Goal: Transaction & Acquisition: Purchase product/service

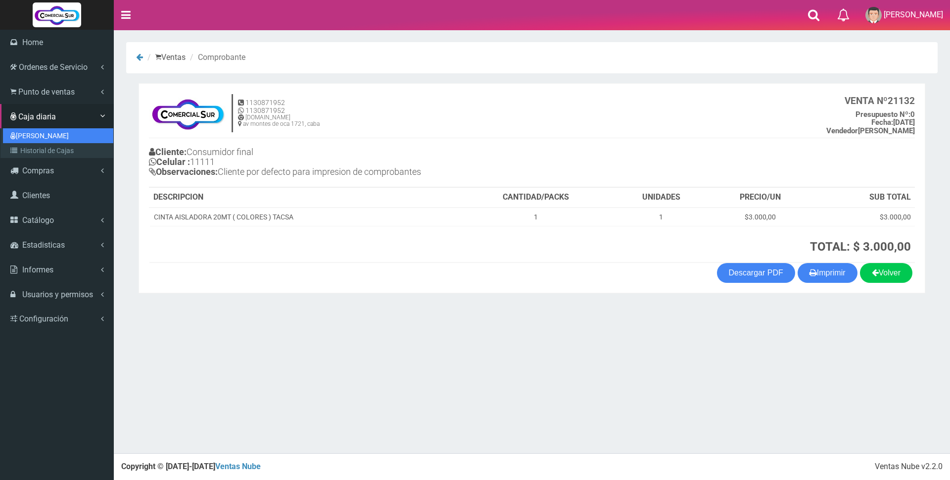
click at [25, 136] on link "[PERSON_NAME]" at bounding box center [58, 135] width 110 height 15
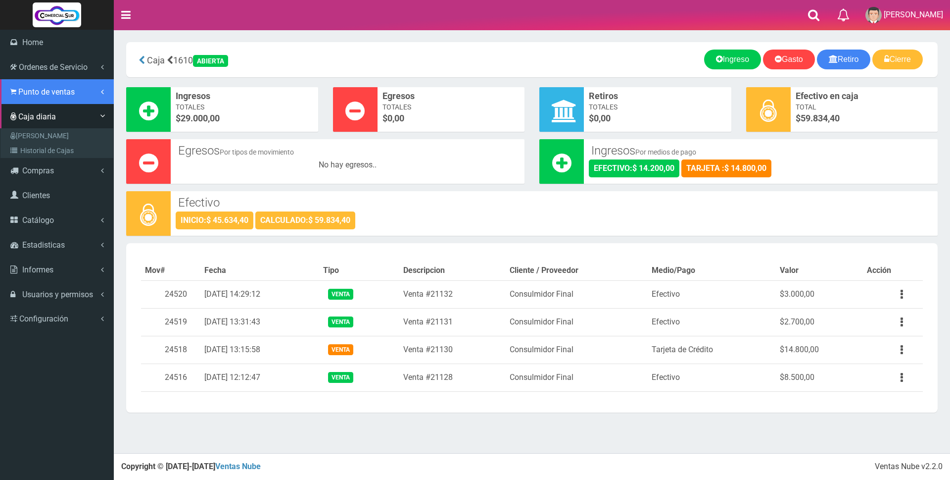
click at [47, 92] on span "Punto de ventas" at bounding box center [46, 91] width 56 height 9
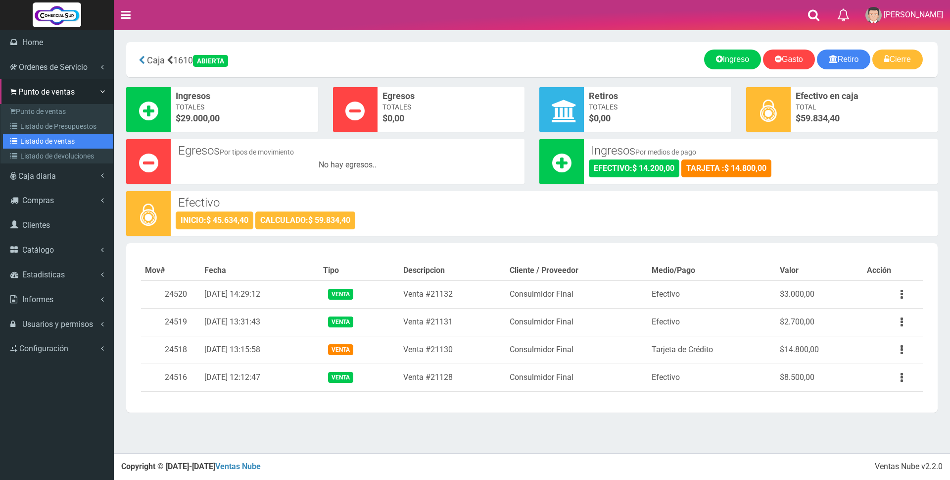
click at [46, 141] on link "Listado de ventas" at bounding box center [58, 141] width 110 height 15
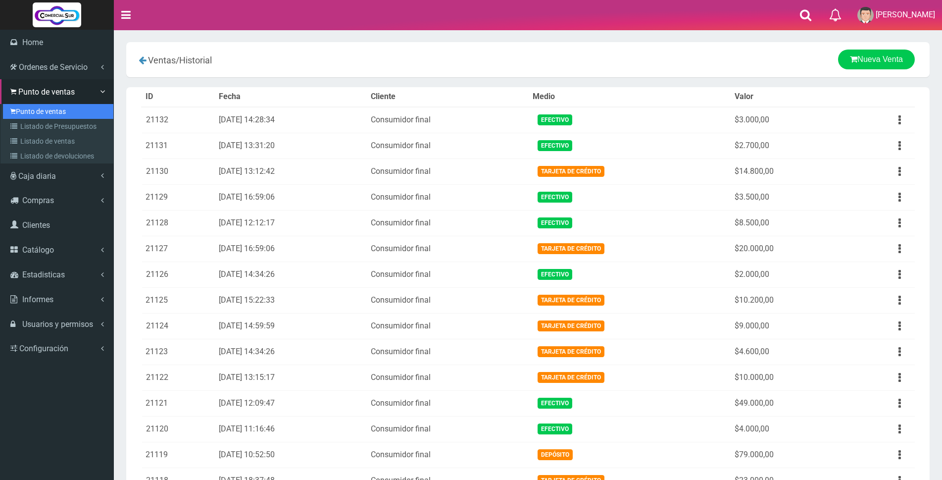
click at [35, 113] on link "Punto de ventas" at bounding box center [58, 111] width 110 height 15
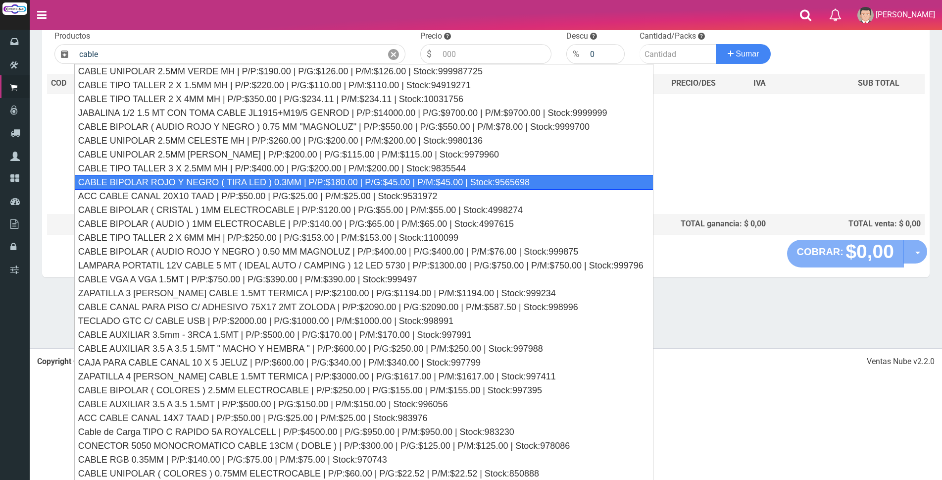
scroll to position [106, 0]
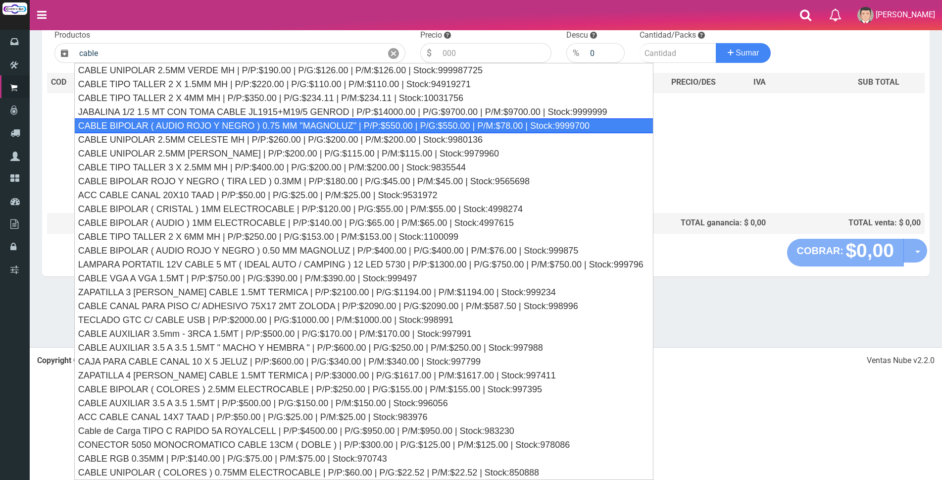
click at [234, 127] on div "CABLE BIPOLAR ( AUDIO ROJO Y NEGRO ) 0.75 MM "MAGNOLUZ" | P/P:$550.00 | P/G:$55…" at bounding box center [363, 125] width 579 height 15
type input "CABLE BIPOLAR ( AUDIO ROJO Y NEGRO ) 0.75 MM "MAGNOLUZ" | P/P:$550.00 | P/G:$55…"
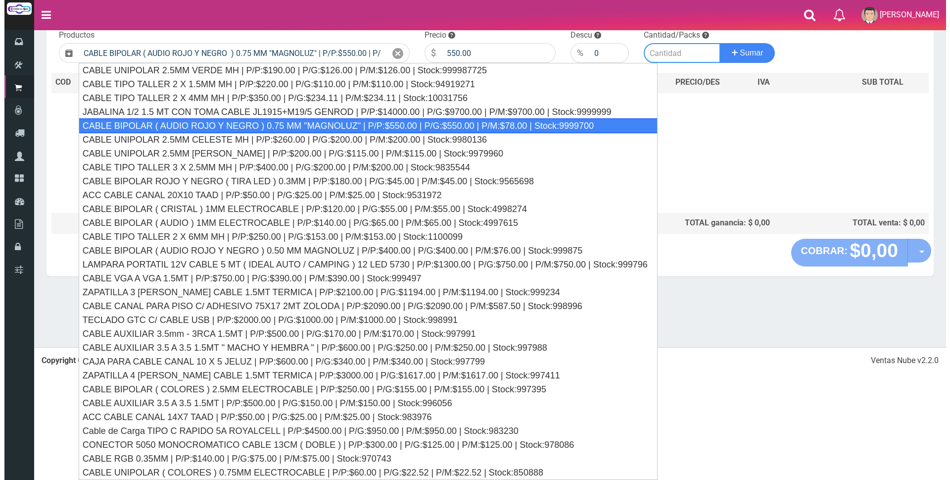
scroll to position [0, 0]
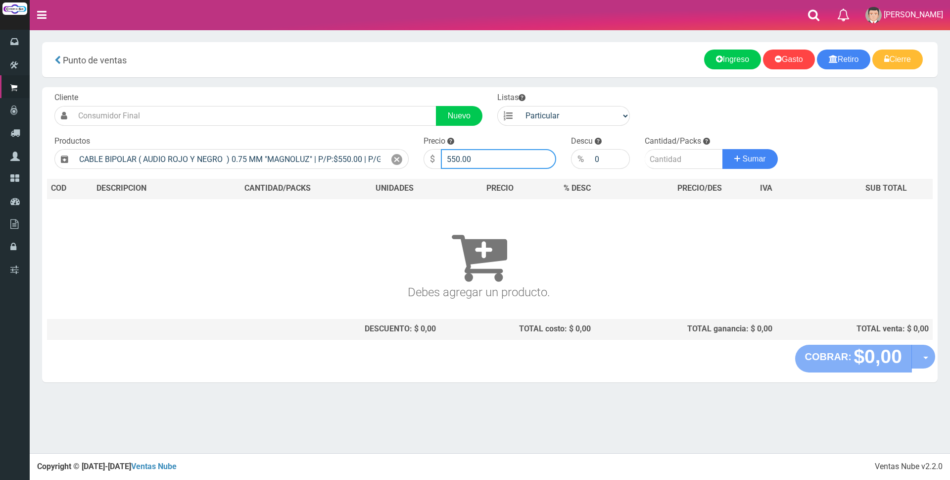
click at [482, 163] on input "550.00" at bounding box center [498, 159] width 115 height 20
type input "5"
type input "800"
click at [666, 153] on input "number" at bounding box center [684, 159] width 78 height 20
type input "10"
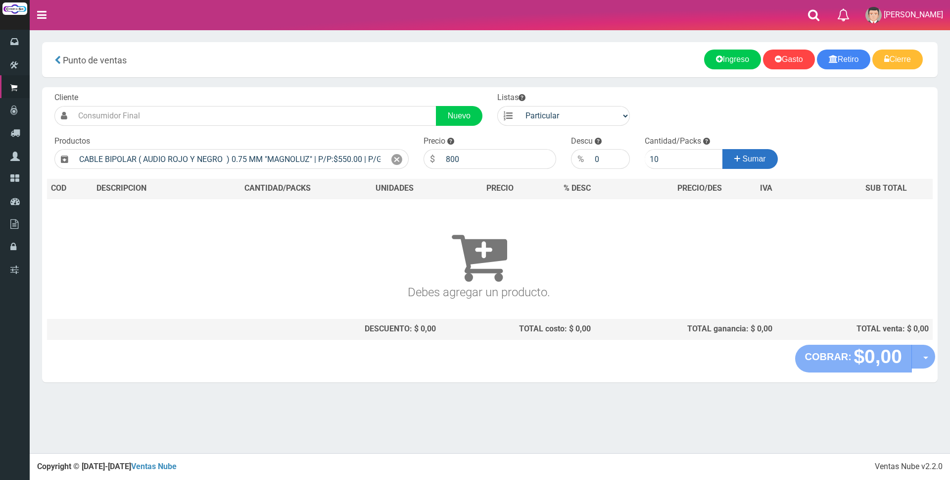
click at [738, 158] on icon at bounding box center [737, 158] width 6 height 14
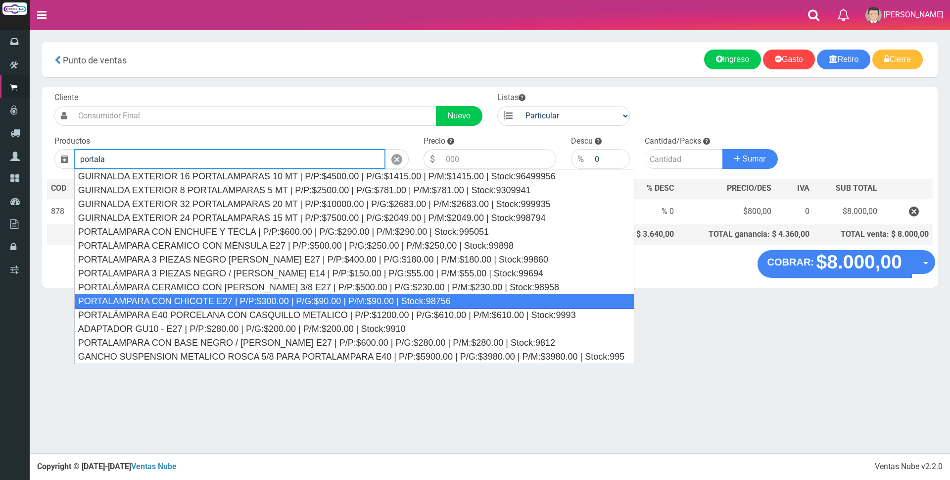
click at [262, 303] on div "PORTALAMPARA CON CHICOTE E27 | P/P:$300.00 | P/G:$90.00 | P/M:$90.00 | Stock:98…" at bounding box center [354, 300] width 561 height 15
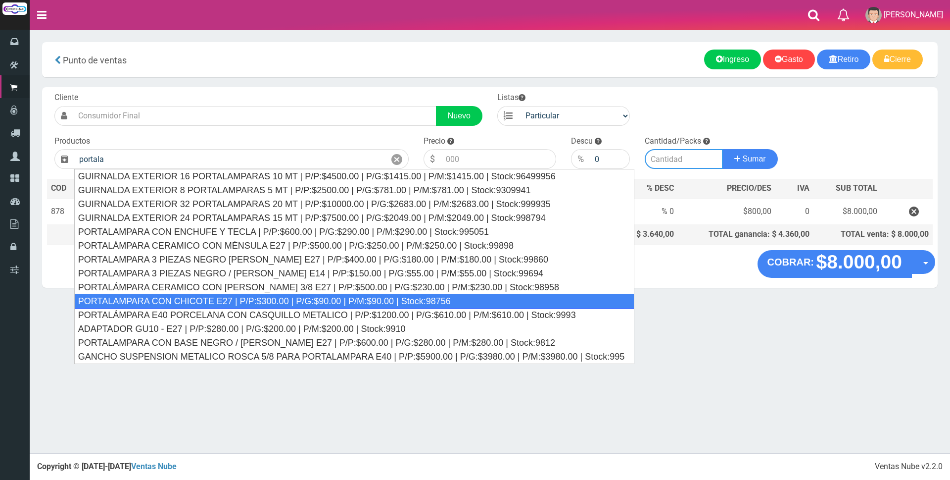
type input "PORTALAMPARA CON CHICOTE E27 | P/P:$300.00 | P/G:$90.00 | P/M:$90.00 | Stock:98…"
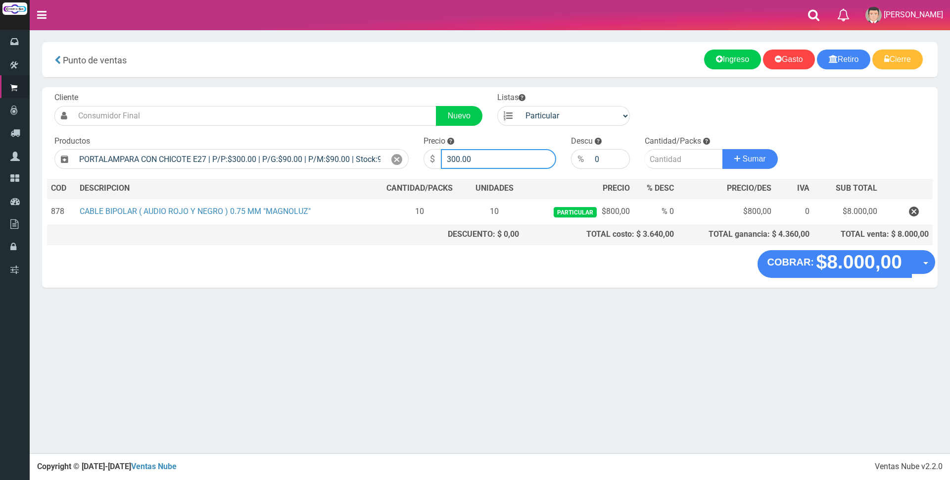
click at [497, 152] on input "300.00" at bounding box center [498, 159] width 115 height 20
type input "3"
type input "2000"
click at [653, 157] on input "number" at bounding box center [684, 159] width 78 height 20
type input "1"
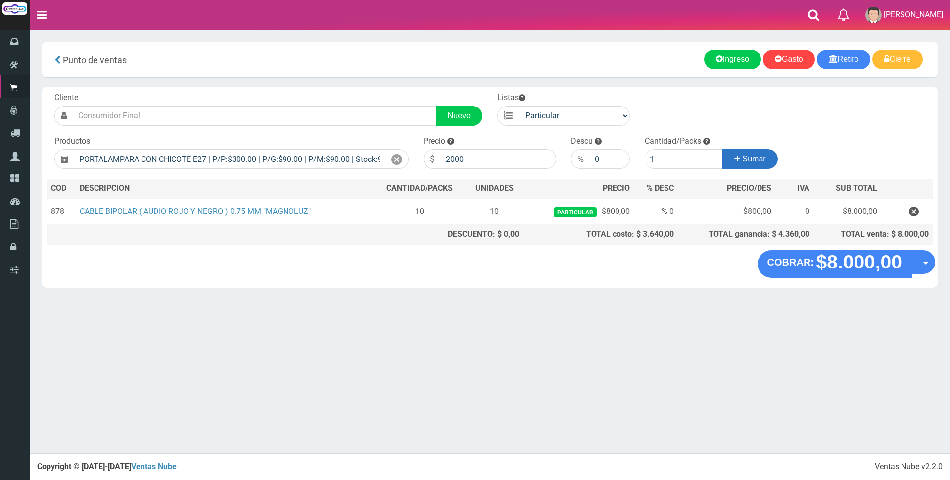
click at [724, 155] on button "Sumar" at bounding box center [750, 159] width 55 height 20
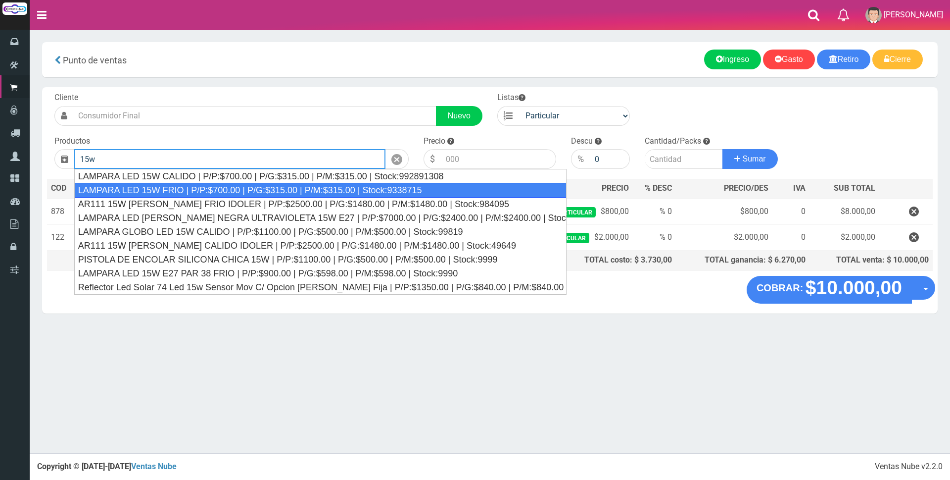
click at [388, 191] on div "LAMPARA LED 15W FRIO | P/P:$700.00 | P/G:$315.00 | P/M:$315.00 | Stock:9338715" at bounding box center [320, 190] width 492 height 15
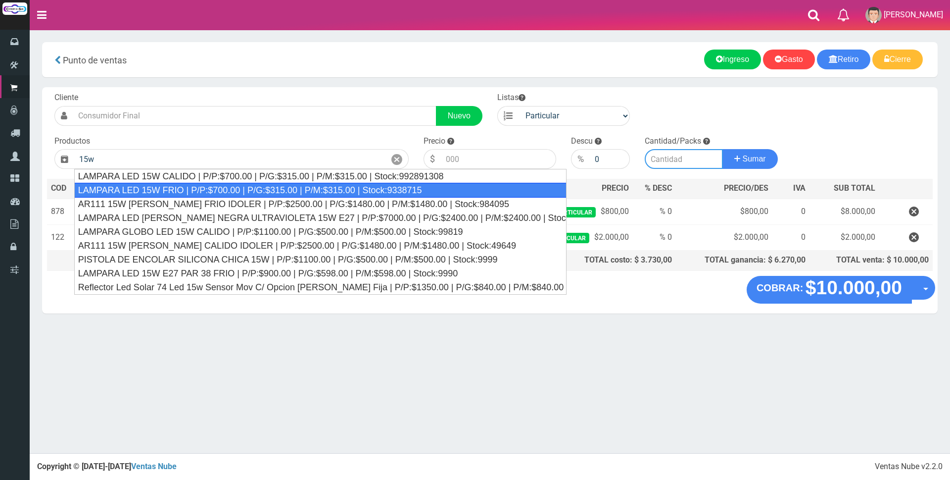
type input "LAMPARA LED 15W FRIO | P/P:$700.00 | P/G:$315.00 | P/M:$315.00 | Stock:9338715"
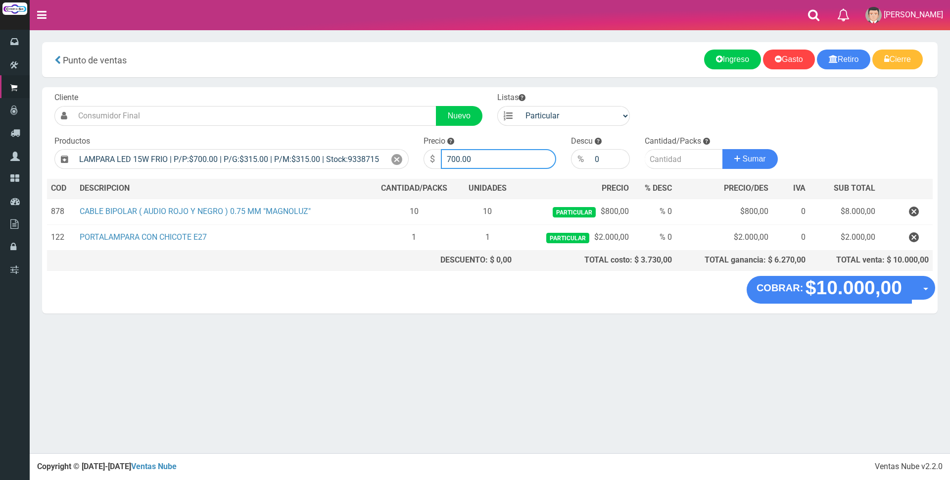
drag, startPoint x: 501, startPoint y: 163, endPoint x: 495, endPoint y: 164, distance: 5.5
click at [500, 163] on input "700.00" at bounding box center [498, 159] width 115 height 20
type input "7"
type input "3000"
click at [655, 156] on input "number" at bounding box center [684, 159] width 78 height 20
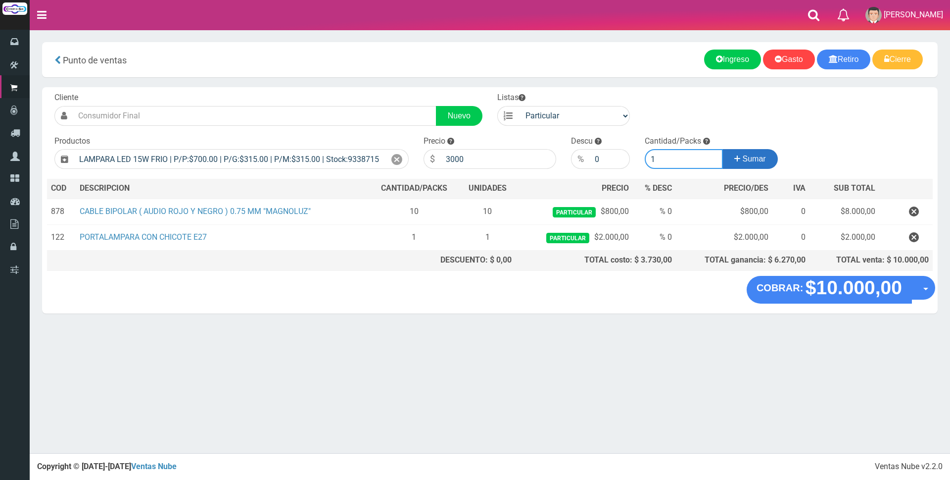
type input "1"
click at [762, 155] on span "Sumar" at bounding box center [754, 158] width 23 height 8
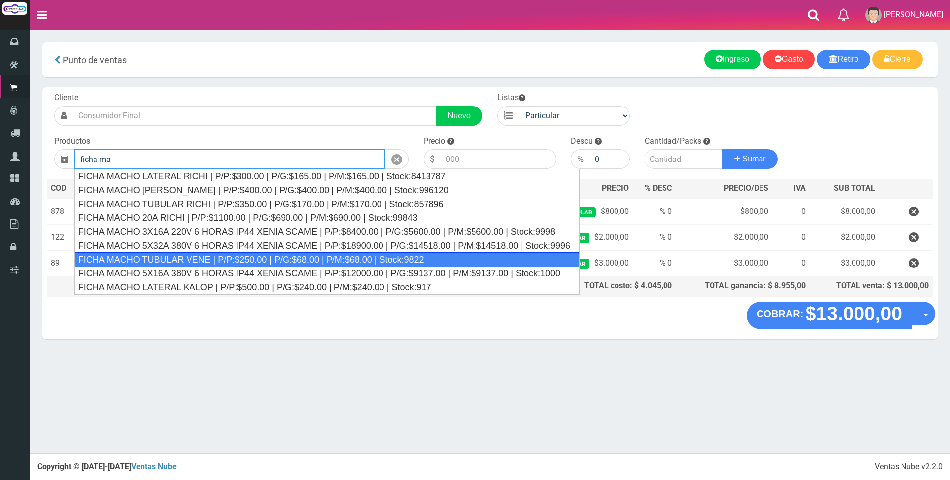
click at [316, 256] on div "FICHA MACHO TUBULAR VENE | P/P:$250.00 | P/G:$68.00 | P/M:$68.00 | Stock:9822" at bounding box center [327, 259] width 506 height 15
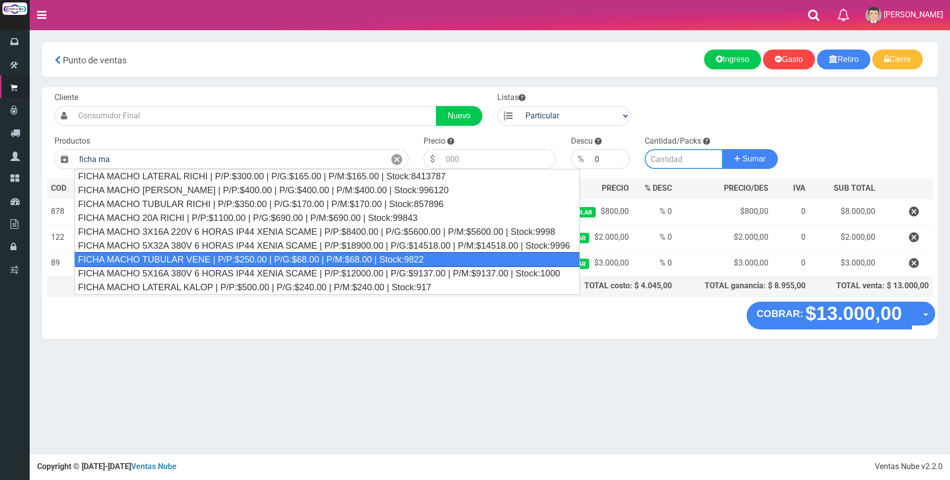
type input "FICHA MACHO TUBULAR VENE | P/P:$250.00 | P/G:$68.00 | P/M:$68.00 | Stock:9822"
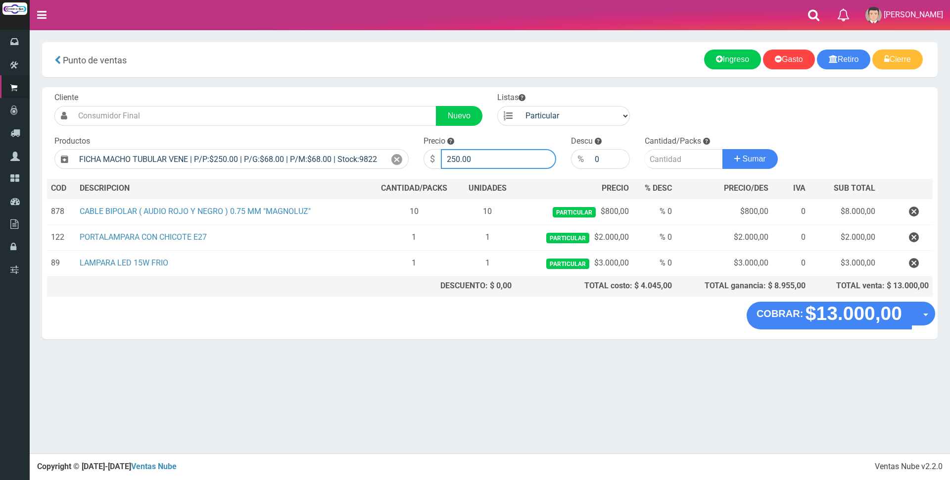
click at [481, 159] on input "250.00" at bounding box center [498, 159] width 115 height 20
type input "2"
type input "3000"
click at [667, 160] on input "number" at bounding box center [684, 159] width 78 height 20
type input "1"
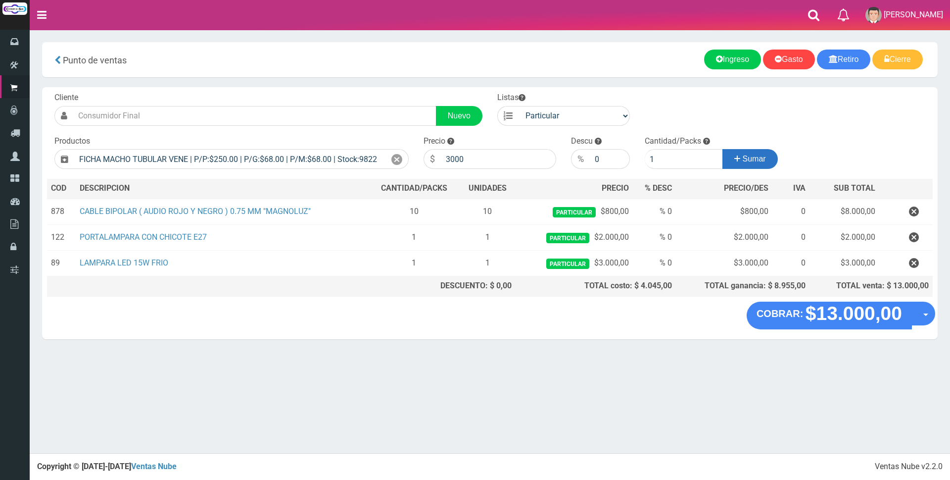
click at [747, 154] on button "Sumar" at bounding box center [750, 159] width 55 height 20
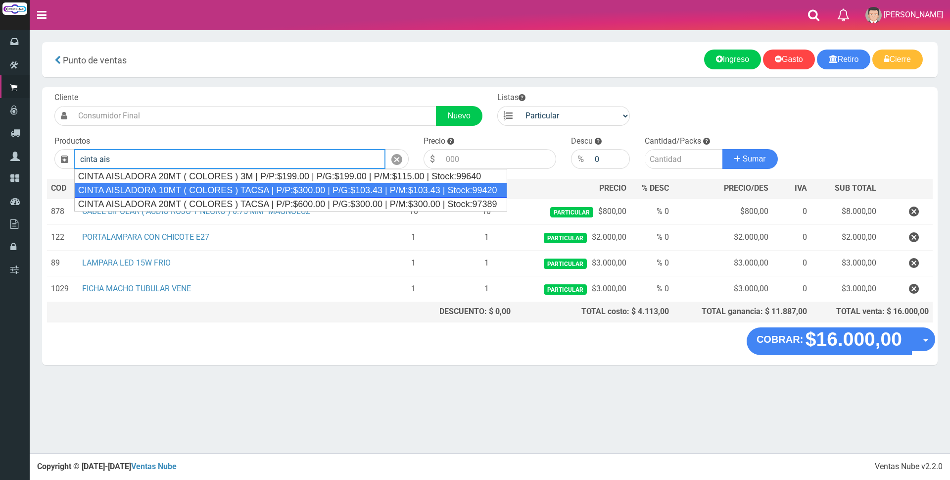
click at [235, 186] on div "CINTA AISLADORA 10MT ( COLORES ) TACSA | P/P:$300.00 | P/G:$103.43 | P/M:$103.4…" at bounding box center [290, 190] width 433 height 15
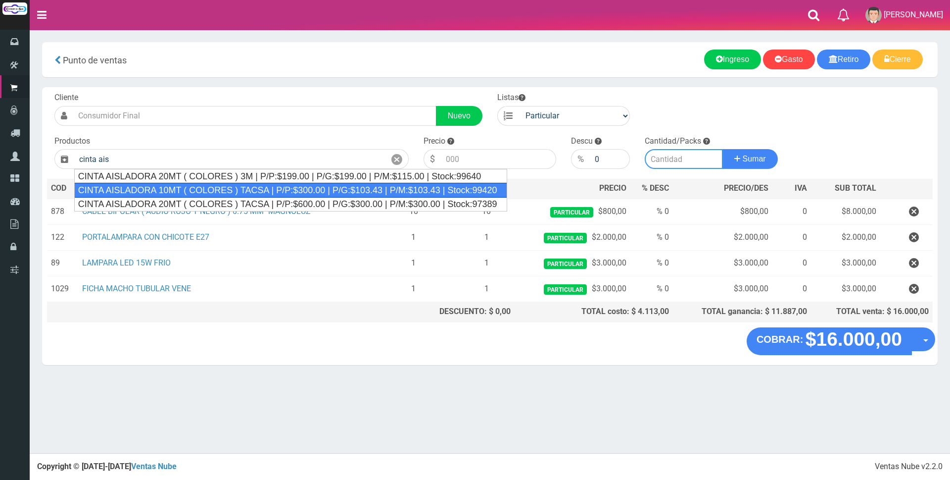
type input "CINTA AISLADORA 10MT ( COLORES ) TACSA | P/P:$300.00 | P/G:$103.43 | P/M:$103.4…"
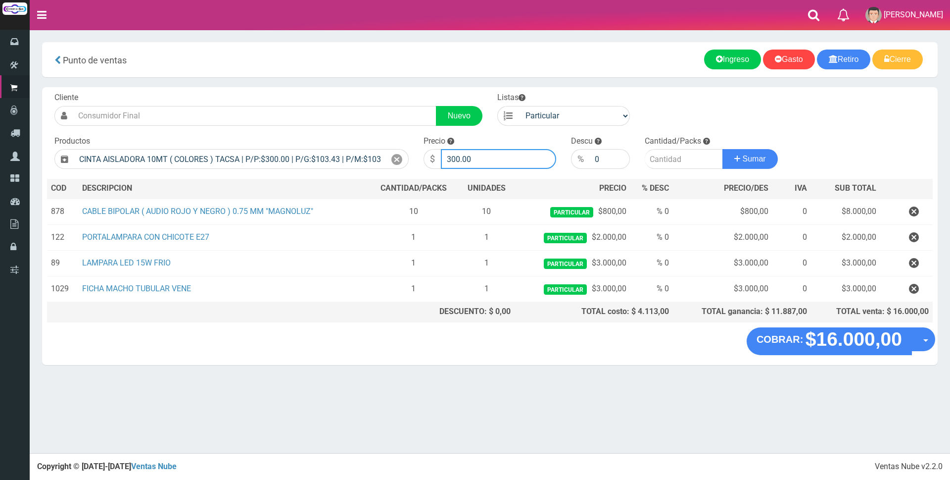
click at [477, 160] on input "300.00" at bounding box center [498, 159] width 115 height 20
type input "3"
type input "2000"
click at [669, 162] on input "number" at bounding box center [684, 159] width 78 height 20
type input "1"
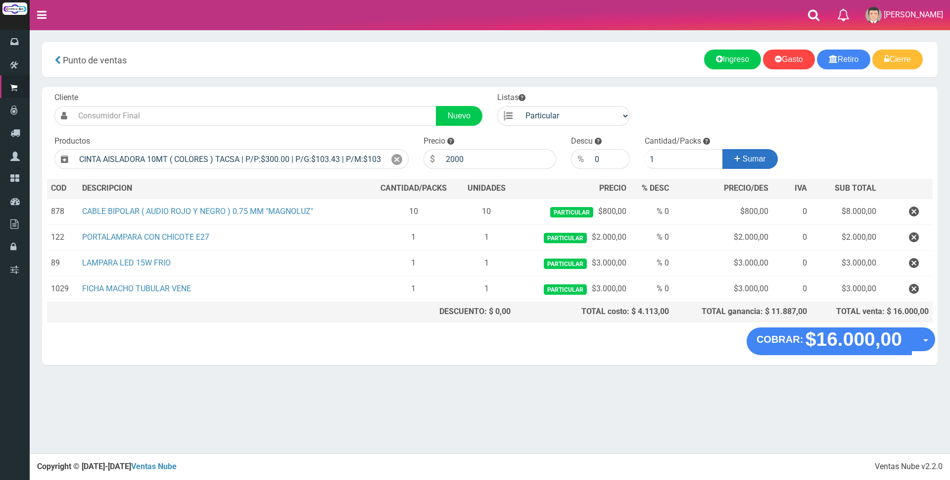
click at [731, 159] on button "Sumar" at bounding box center [750, 159] width 55 height 20
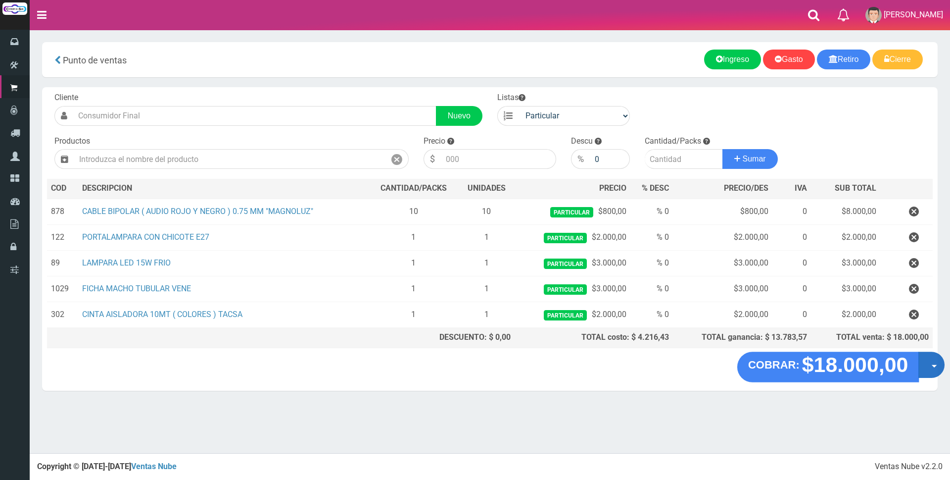
click at [923, 364] on button "Opciones" at bounding box center [932, 364] width 26 height 26
click at [919, 389] on link "Crear presupuesto" at bounding box center [900, 390] width 89 height 23
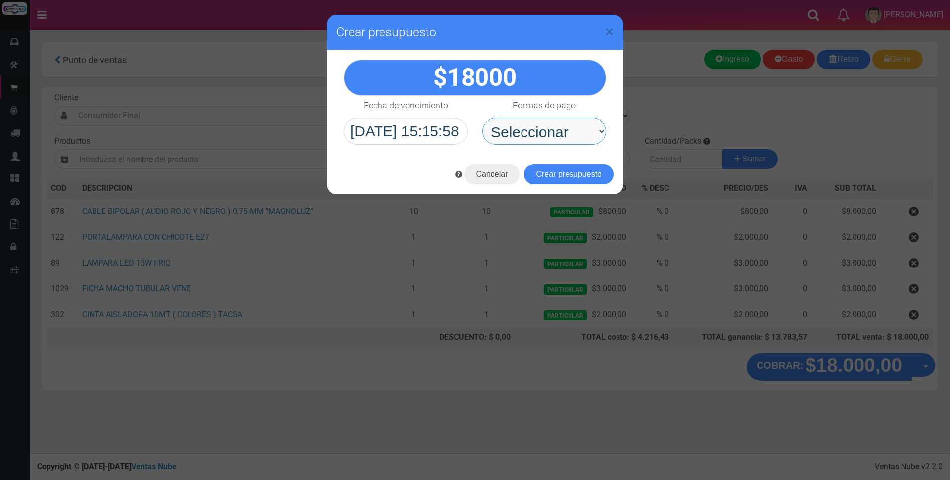
click at [526, 131] on select "Seleccionar Efectivo Tarjeta de Crédito Depósito Débito" at bounding box center [545, 131] width 124 height 27
select select "Depósito"
click at [483, 118] on select "Seleccionar Efectivo Tarjeta de Crédito Depósito Débito" at bounding box center [545, 131] width 124 height 27
click at [572, 177] on button "Crear presupuesto" at bounding box center [569, 174] width 90 height 20
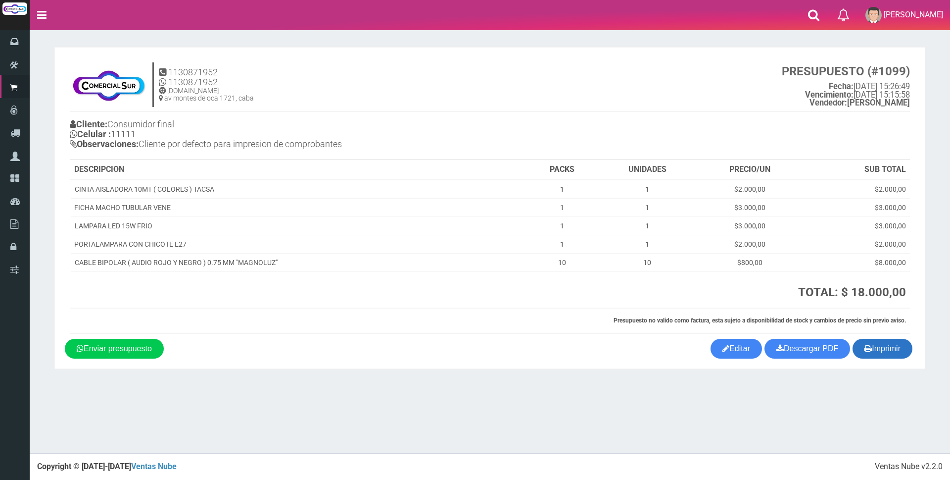
click at [887, 350] on button "Imprimir" at bounding box center [883, 349] width 60 height 20
click at [868, 354] on icon "button" at bounding box center [868, 348] width 7 height 14
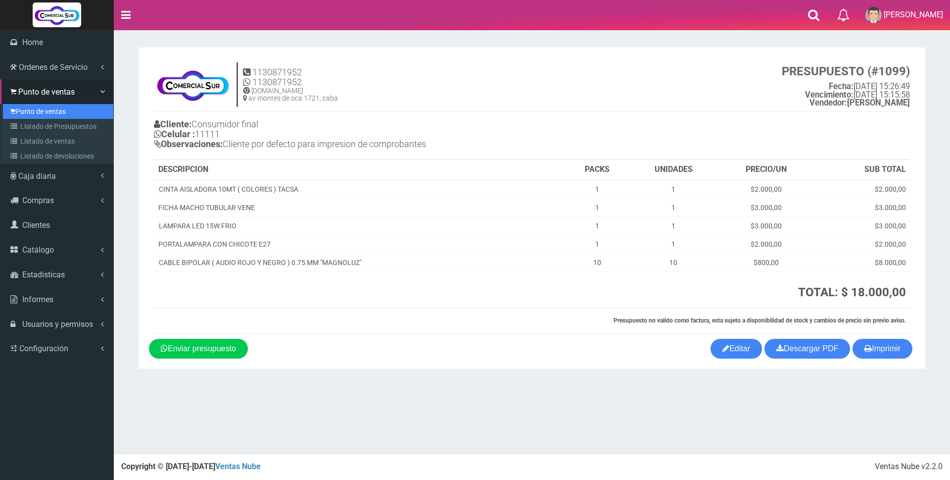
click at [27, 110] on link "Punto de ventas" at bounding box center [58, 111] width 110 height 15
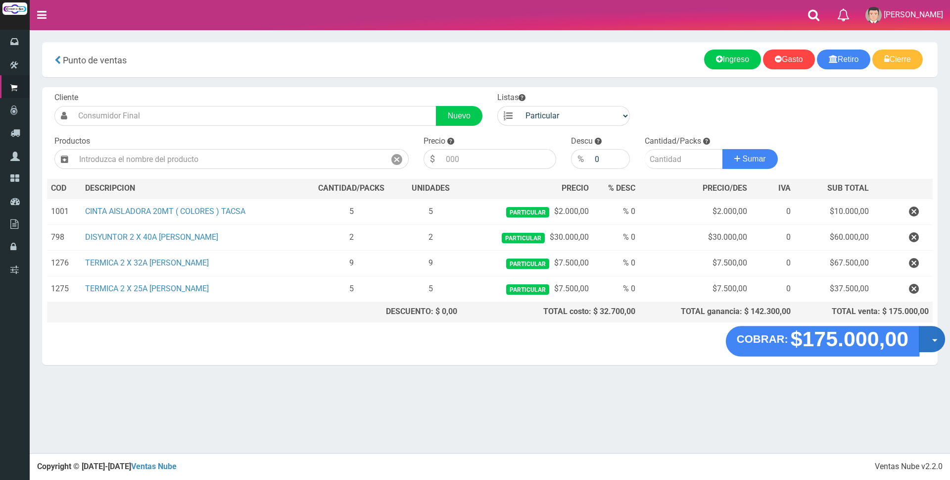
click at [924, 343] on button "Opciones" at bounding box center [932, 339] width 26 height 26
click at [924, 367] on link "Crear presupuesto" at bounding box center [900, 364] width 89 height 23
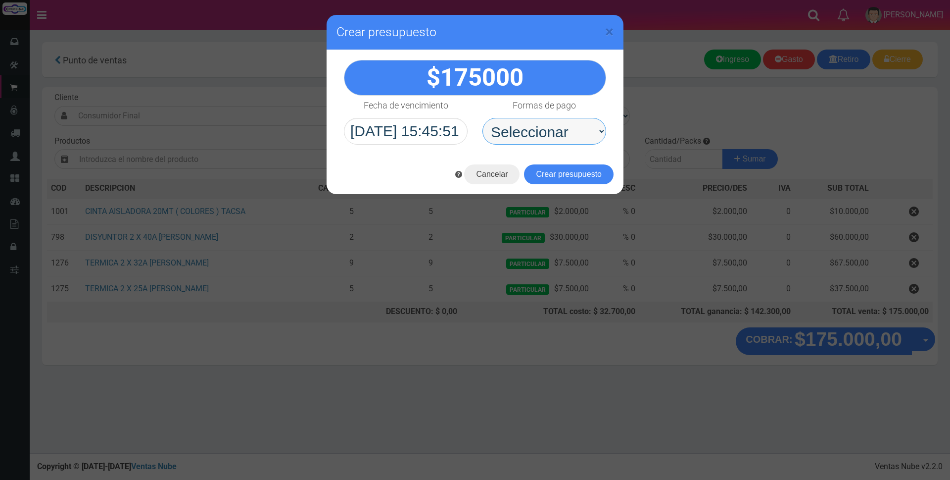
click at [580, 132] on select "Seleccionar Efectivo Tarjeta de Crédito Depósito Débito" at bounding box center [545, 131] width 124 height 27
select select "Depósito"
click at [483, 118] on select "Seleccionar Efectivo Tarjeta de Crédito Depósito Débito" at bounding box center [545, 131] width 124 height 27
click at [573, 169] on button "Crear presupuesto" at bounding box center [569, 174] width 90 height 20
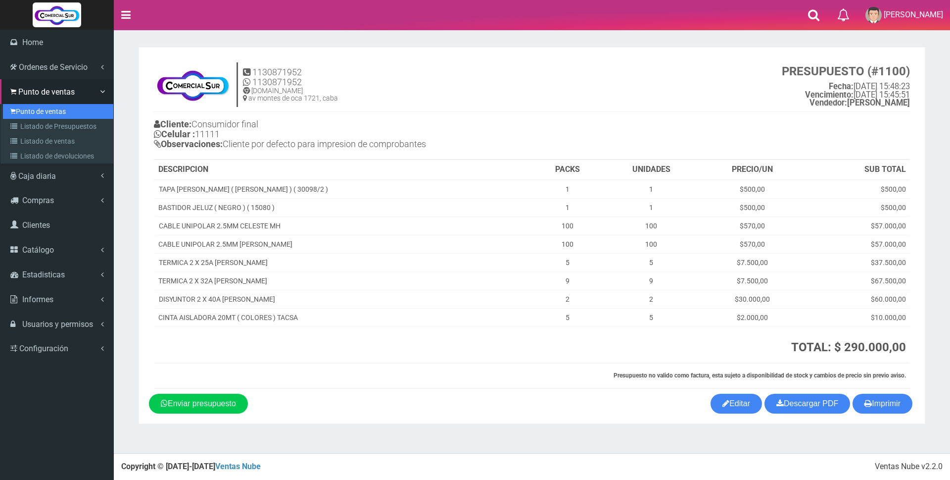
click at [32, 112] on link "Punto de ventas" at bounding box center [58, 111] width 110 height 15
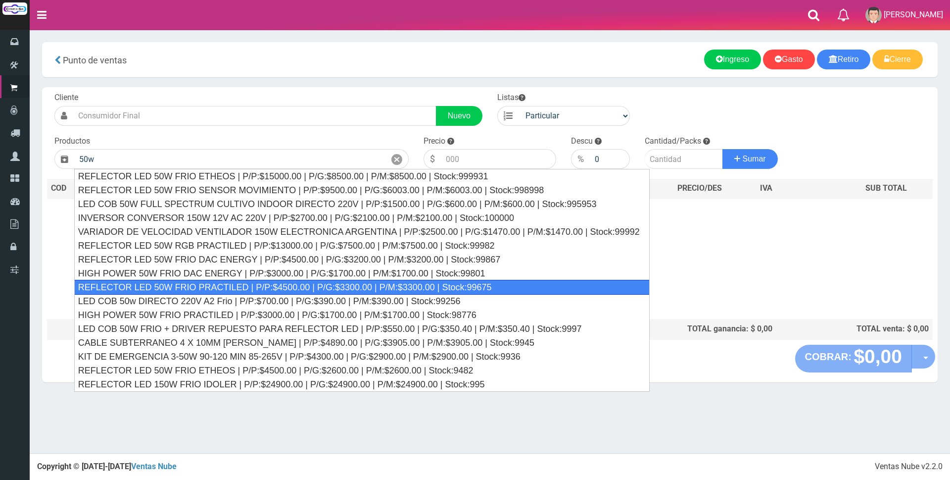
click at [232, 288] on div "REFLECTOR LED 50W FRIO PRACTILED | P/P:$4500.00 | P/G:$3300.00 | P/M:$3300.00 |…" at bounding box center [362, 287] width 576 height 15
type input "REFLECTOR LED 50W FRIO PRACTILED | P/P:$4500.00 | P/G:$3300.00 | P/M:$3300.00 |…"
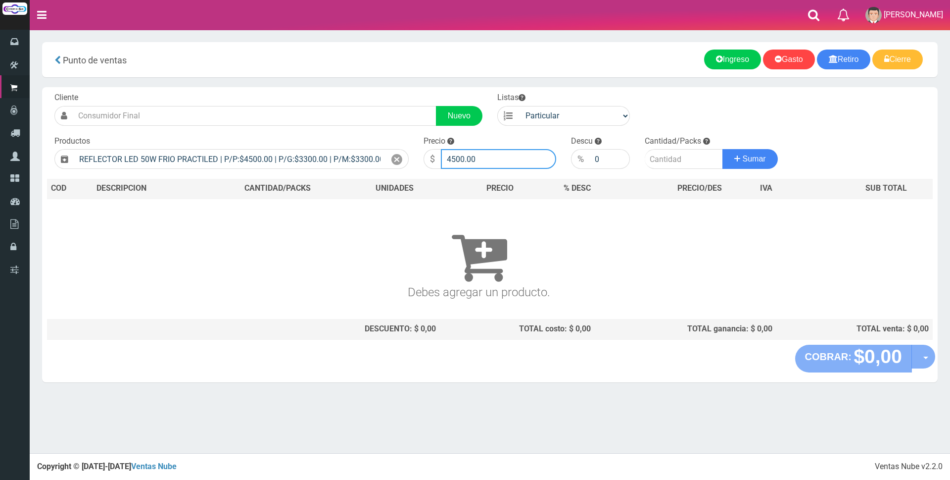
click at [495, 160] on input "4500.00" at bounding box center [498, 159] width 115 height 20
type input "4"
type input "5"
type input "7500"
click at [672, 161] on input "number" at bounding box center [684, 159] width 78 height 20
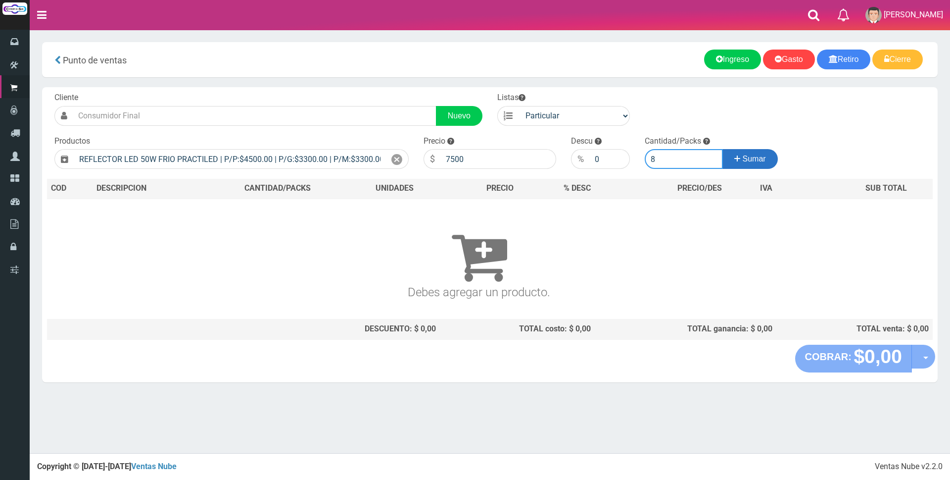
type input "8"
click at [750, 153] on button "Sumar" at bounding box center [750, 159] width 55 height 20
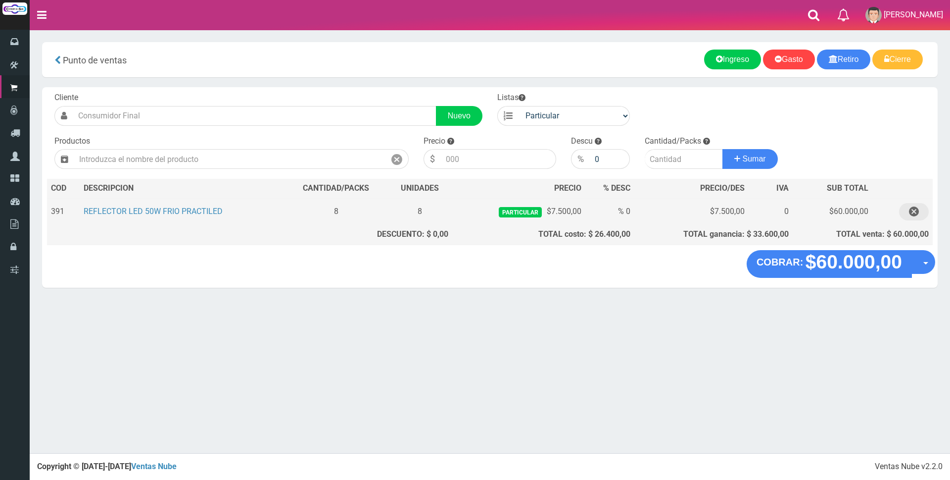
click at [911, 210] on icon "button" at bounding box center [914, 211] width 10 height 17
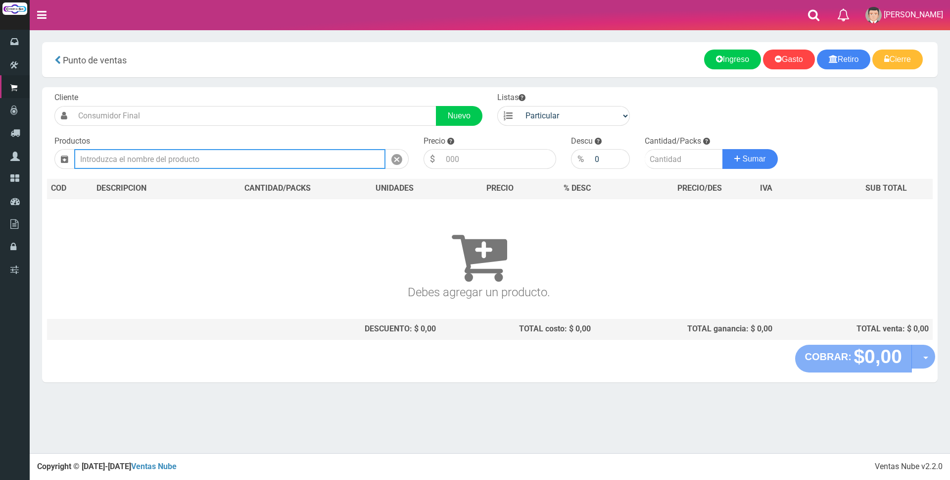
click at [324, 153] on input "text" at bounding box center [229, 159] width 311 height 20
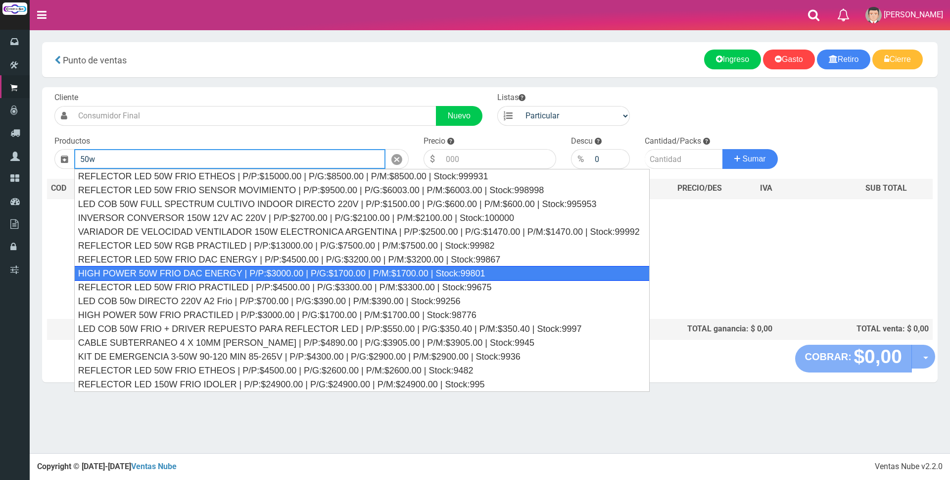
click at [193, 271] on div "HIGH POWER 50W FRIO DAC ENERGY | P/P:$3000.00 | P/G:$1700.00 | P/M:$1700.00 | S…" at bounding box center [362, 273] width 576 height 15
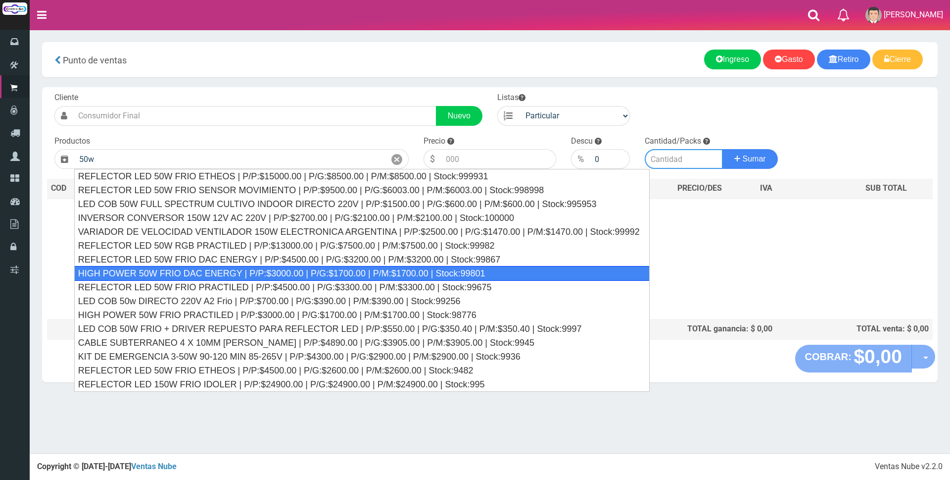
type input "HIGH POWER 50W FRIO DAC ENERGY | P/P:$3000.00 | P/G:$1700.00 | P/M:$1700.00 | S…"
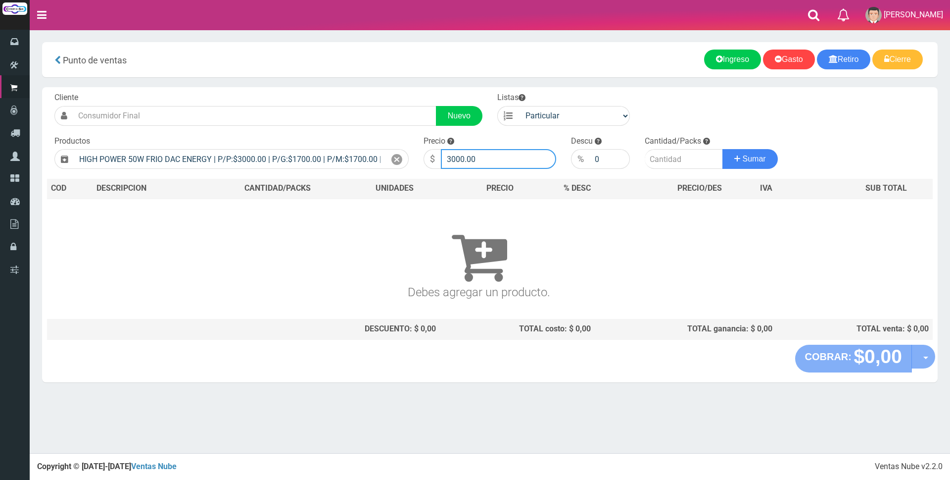
click at [486, 153] on input "3000.00" at bounding box center [498, 159] width 115 height 20
type input "3"
type input "7600"
click at [685, 160] on input "number" at bounding box center [684, 159] width 78 height 20
type input "8"
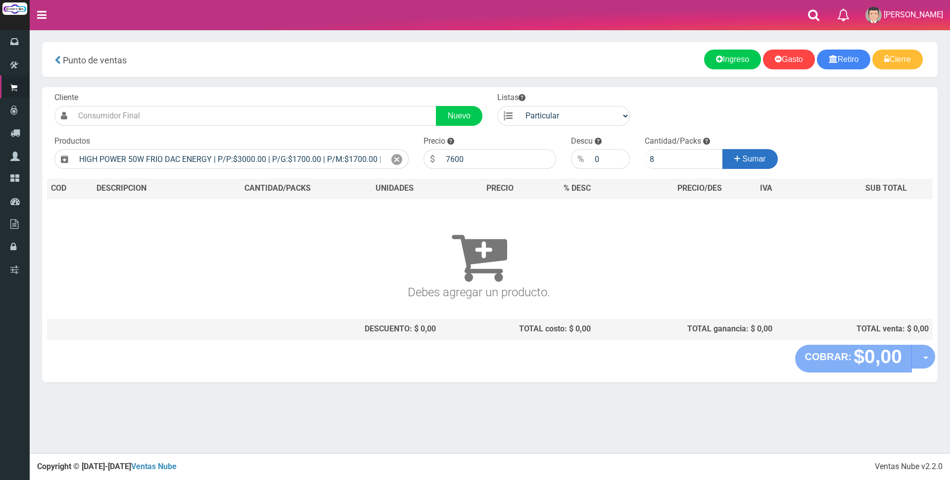
click at [731, 162] on button "Sumar" at bounding box center [750, 159] width 55 height 20
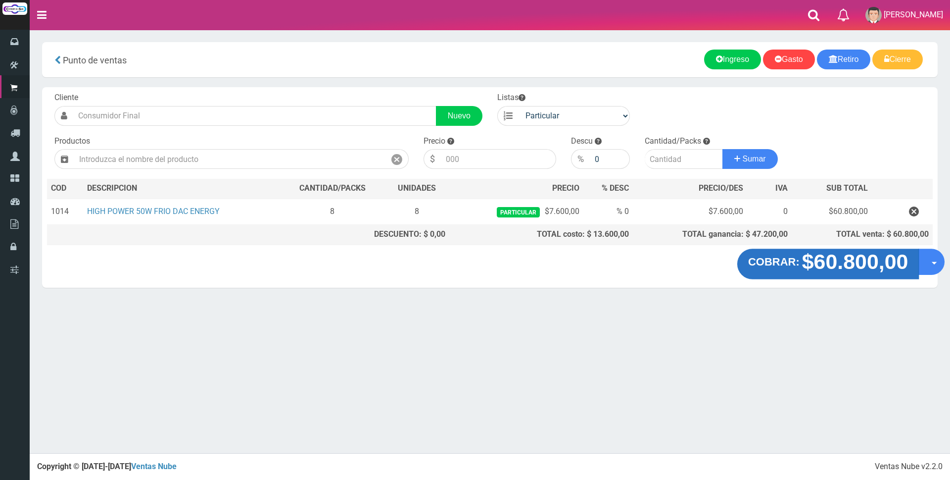
click at [848, 265] on strong "$60.800,00" at bounding box center [855, 261] width 106 height 23
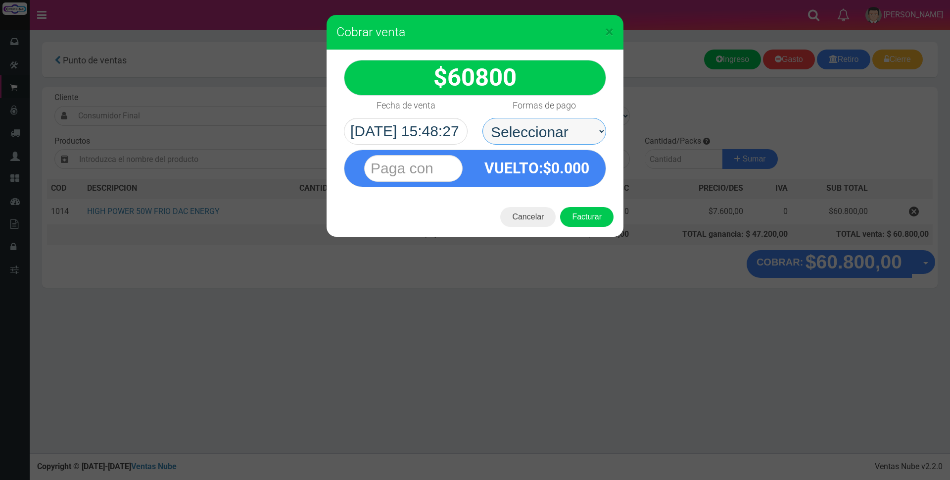
click at [568, 130] on select "Seleccionar Efectivo Tarjeta de Crédito Depósito Débito" at bounding box center [545, 131] width 124 height 27
select select "Tarjeta de Crédito"
click at [483, 118] on select "Seleccionar Efectivo Tarjeta de Crédito Depósito Débito" at bounding box center [545, 131] width 124 height 27
click at [435, 167] on input "text" at bounding box center [413, 168] width 98 height 27
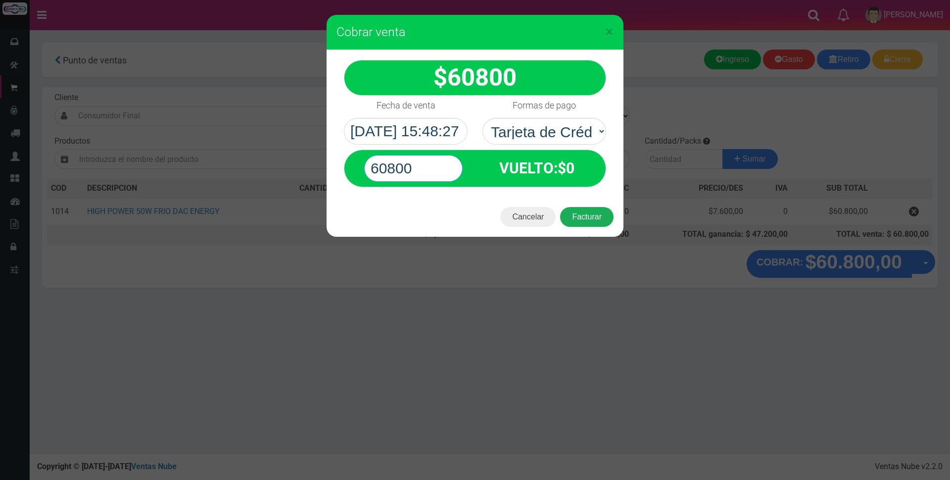
type input "60800"
click at [591, 218] on button "Facturar" at bounding box center [586, 217] width 53 height 20
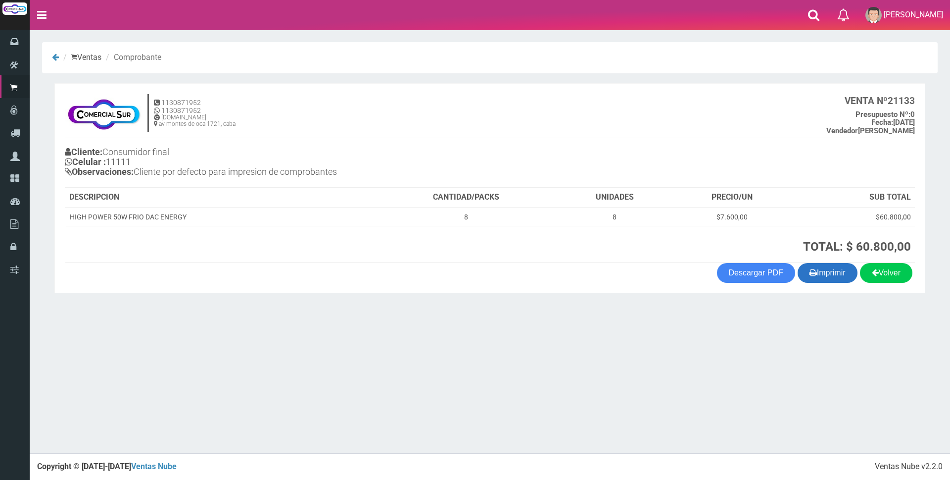
click at [833, 275] on button "Imprimir" at bounding box center [828, 273] width 60 height 20
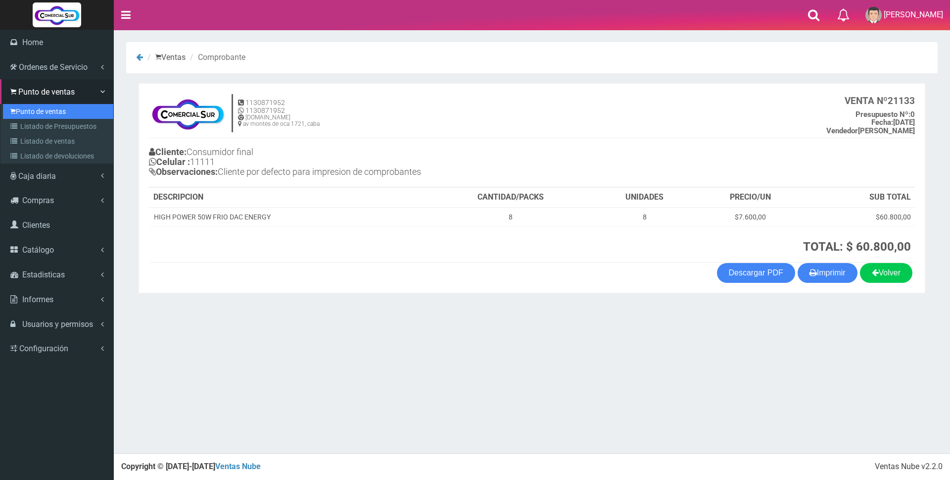
click at [26, 110] on link "Punto de ventas" at bounding box center [58, 111] width 110 height 15
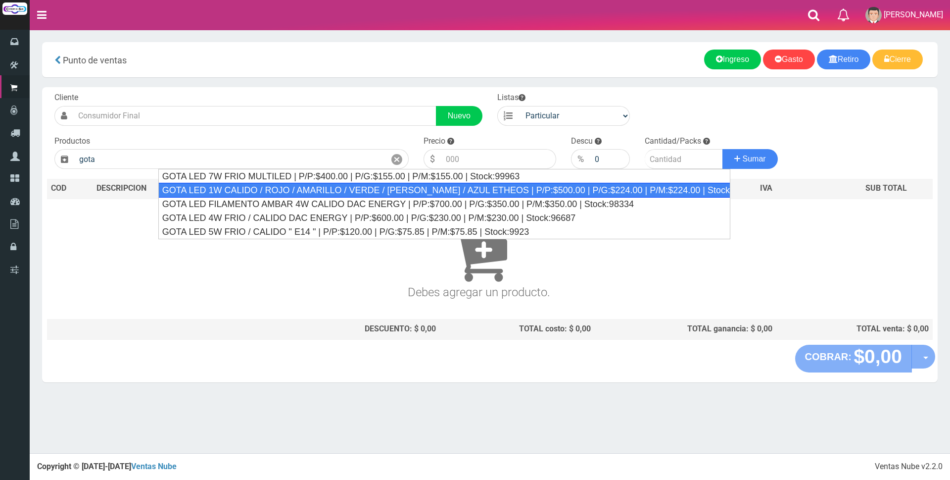
click at [342, 186] on div "GOTA LED 1W CALIDO / ROJO / AMARILLO / VERDE / [PERSON_NAME] / AZUL ETHEOS | P/…" at bounding box center [444, 190] width 572 height 15
type input "GOTA LED 1W CALIDO / ROJO / AMARILLO / VERDE / [PERSON_NAME] / AZUL ETHEOS | P/…"
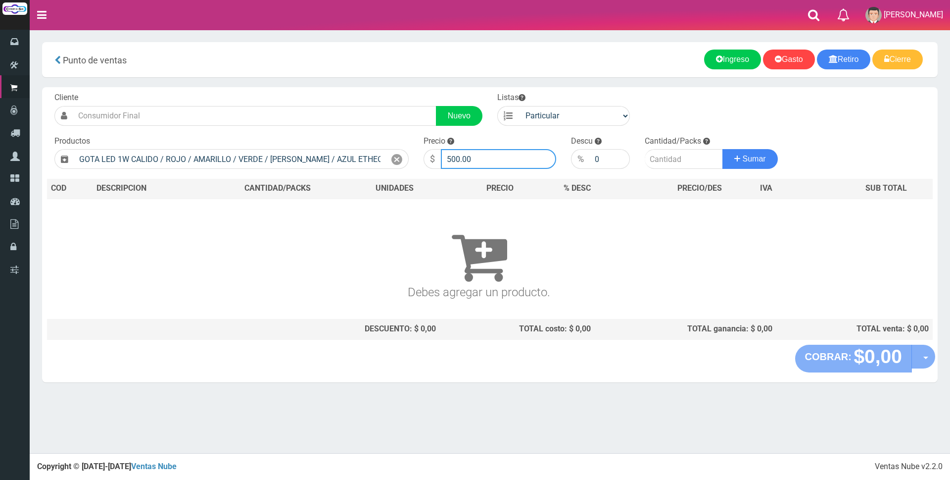
click at [487, 156] on input "500.00" at bounding box center [498, 159] width 115 height 20
type input "5"
type input "1500"
click at [672, 157] on input "number" at bounding box center [684, 159] width 78 height 20
type input "1"
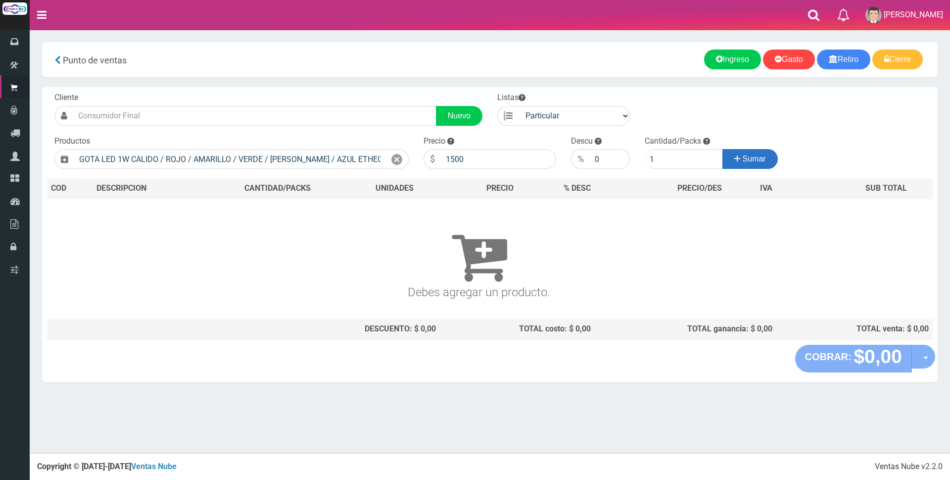
click at [750, 162] on span "Sumar" at bounding box center [754, 158] width 23 height 8
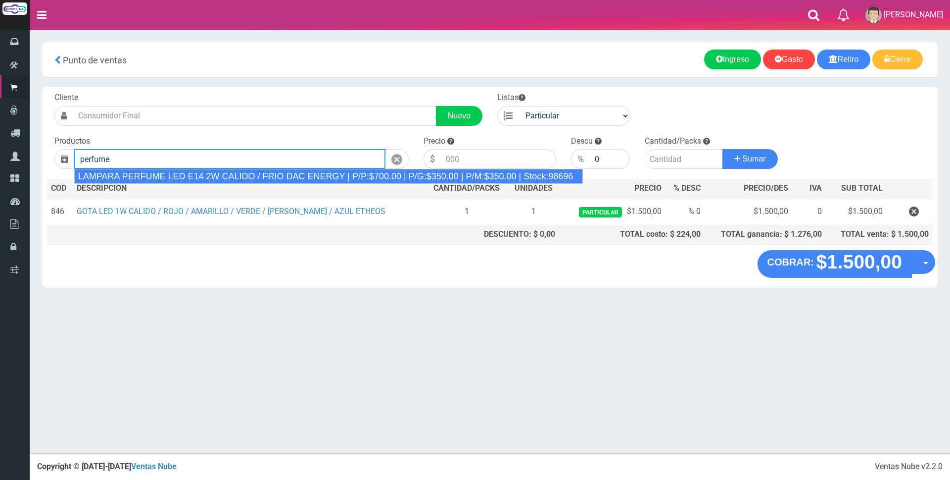
click at [461, 172] on div "LAMPARA PERFUME LED E14 2W CALIDO / FRIO DAC ENERGY | P/P:$700.00 | P/G:$350.00…" at bounding box center [328, 176] width 509 height 15
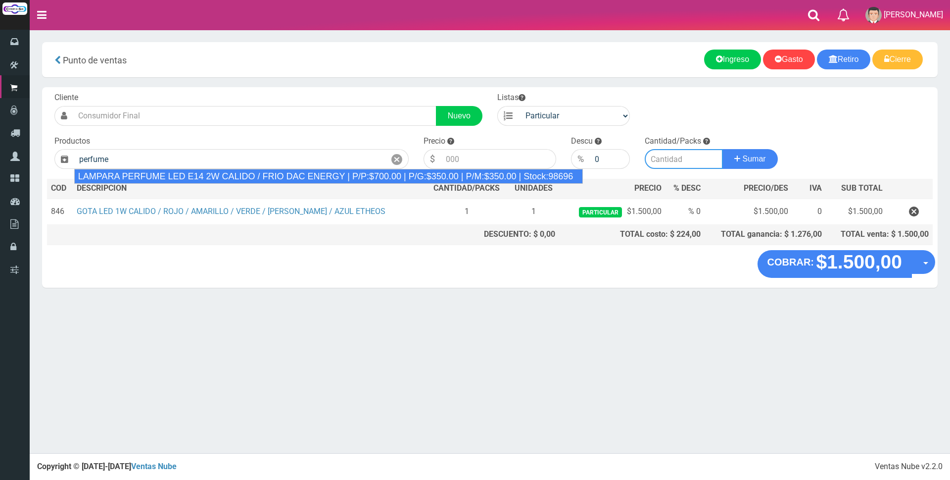
type input "LAMPARA PERFUME LED E14 2W CALIDO / FRIO DAC ENERGY | P/P:$700.00 | P/G:$350.00…"
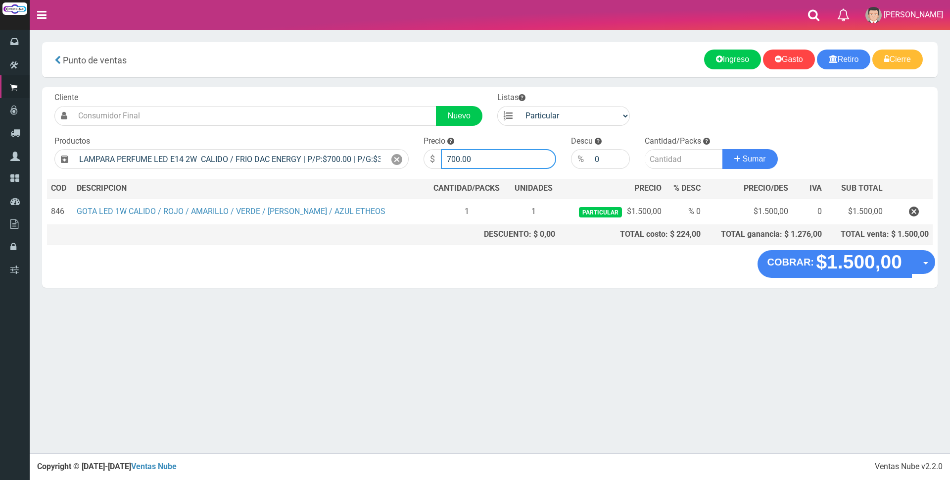
click at [489, 158] on input "700.00" at bounding box center [498, 159] width 115 height 20
type input "7"
type input "3000"
click at [670, 157] on input "number" at bounding box center [684, 159] width 78 height 20
type input "2"
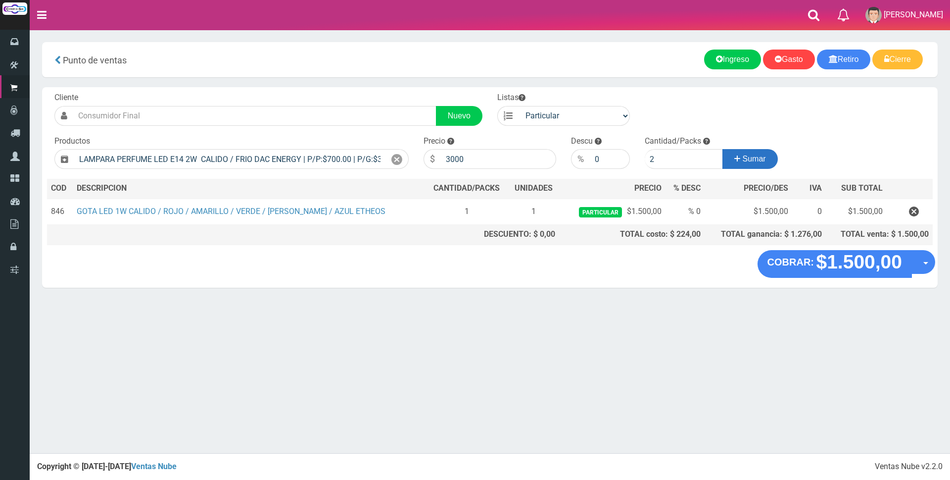
click at [743, 159] on span "Sumar" at bounding box center [754, 158] width 23 height 8
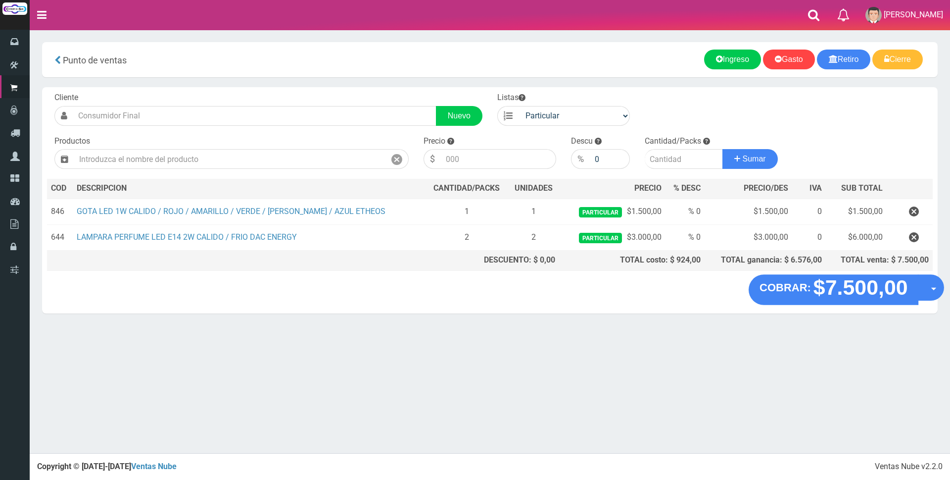
click at [840, 292] on strong "$7.500,00" at bounding box center [860, 287] width 95 height 23
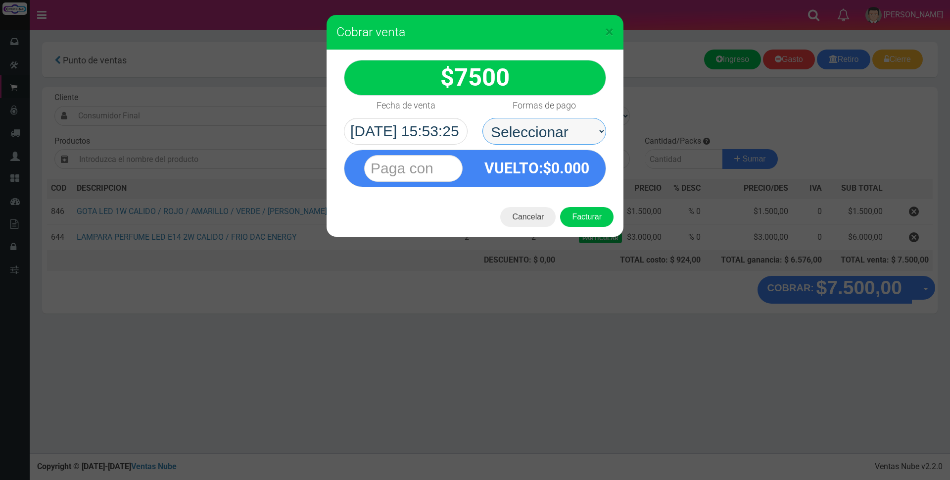
drag, startPoint x: 578, startPoint y: 125, endPoint x: 575, endPoint y: 144, distance: 19.1
click at [578, 125] on select "Seleccionar Efectivo Tarjeta de Crédito Depósito Débito" at bounding box center [545, 131] width 124 height 27
select select "Tarjeta de Crédito"
click at [483, 118] on select "Seleccionar Efectivo Tarjeta de Crédito Depósito Débito" at bounding box center [545, 131] width 124 height 27
click at [440, 167] on input "text" at bounding box center [413, 168] width 98 height 27
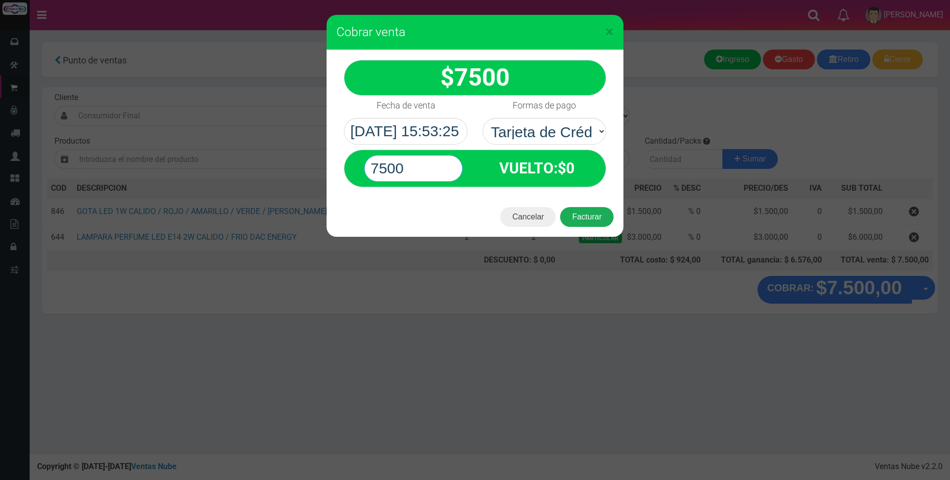
type input "7500"
click at [581, 216] on button "Facturar" at bounding box center [586, 217] width 53 height 20
